Goal: Use online tool/utility: Utilize a website feature to perform a specific function

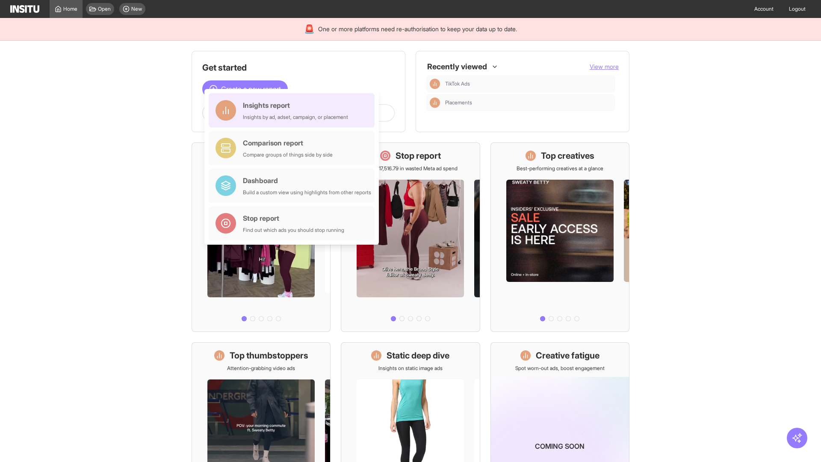
click at [294, 110] on div "Insights report Insights by ad, adset, campaign, or placement" at bounding box center [295, 110] width 105 height 21
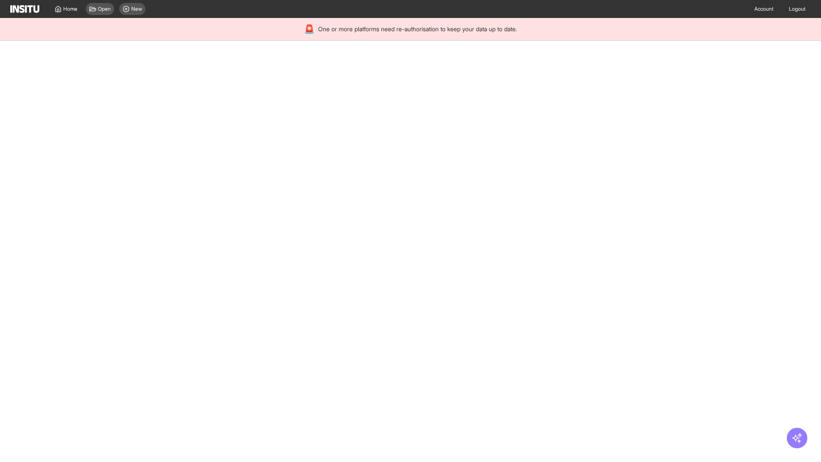
select select "**"
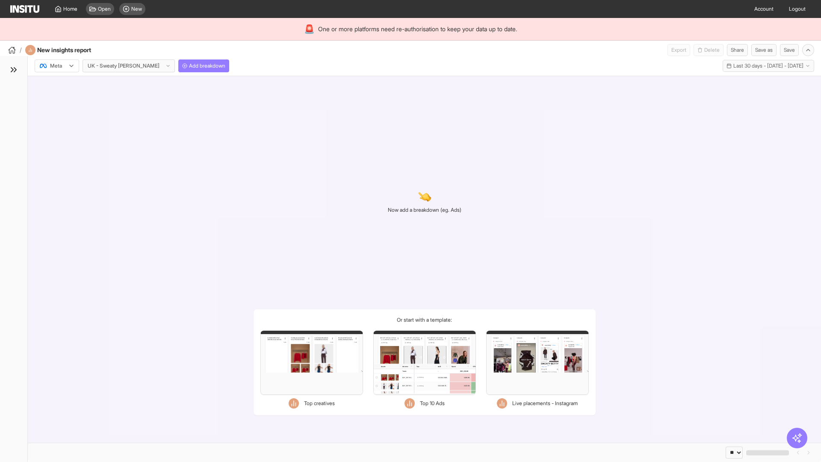
click at [57, 66] on div at bounding box center [51, 66] width 24 height 9
click at [56, 84] on span "Meta" at bounding box center [56, 84] width 12 height 8
click at [189, 66] on span "Add breakdown" at bounding box center [207, 65] width 36 height 7
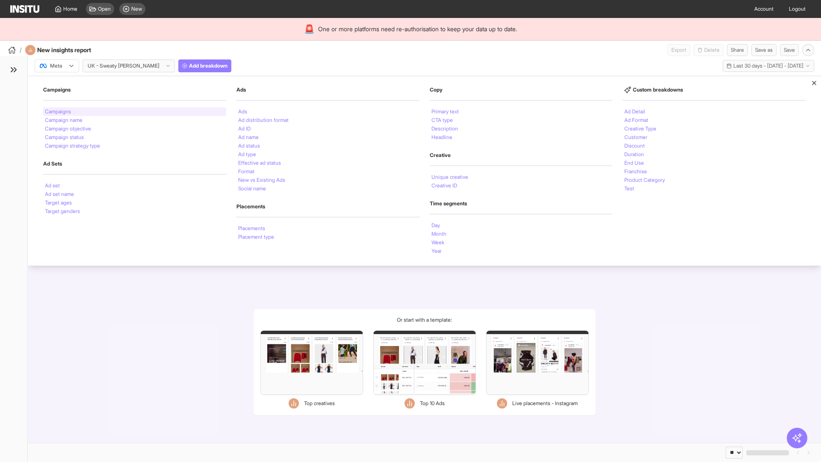
click at [59, 112] on li "Campaigns" at bounding box center [58, 111] width 26 height 5
